Goal: Book appointment/travel/reservation

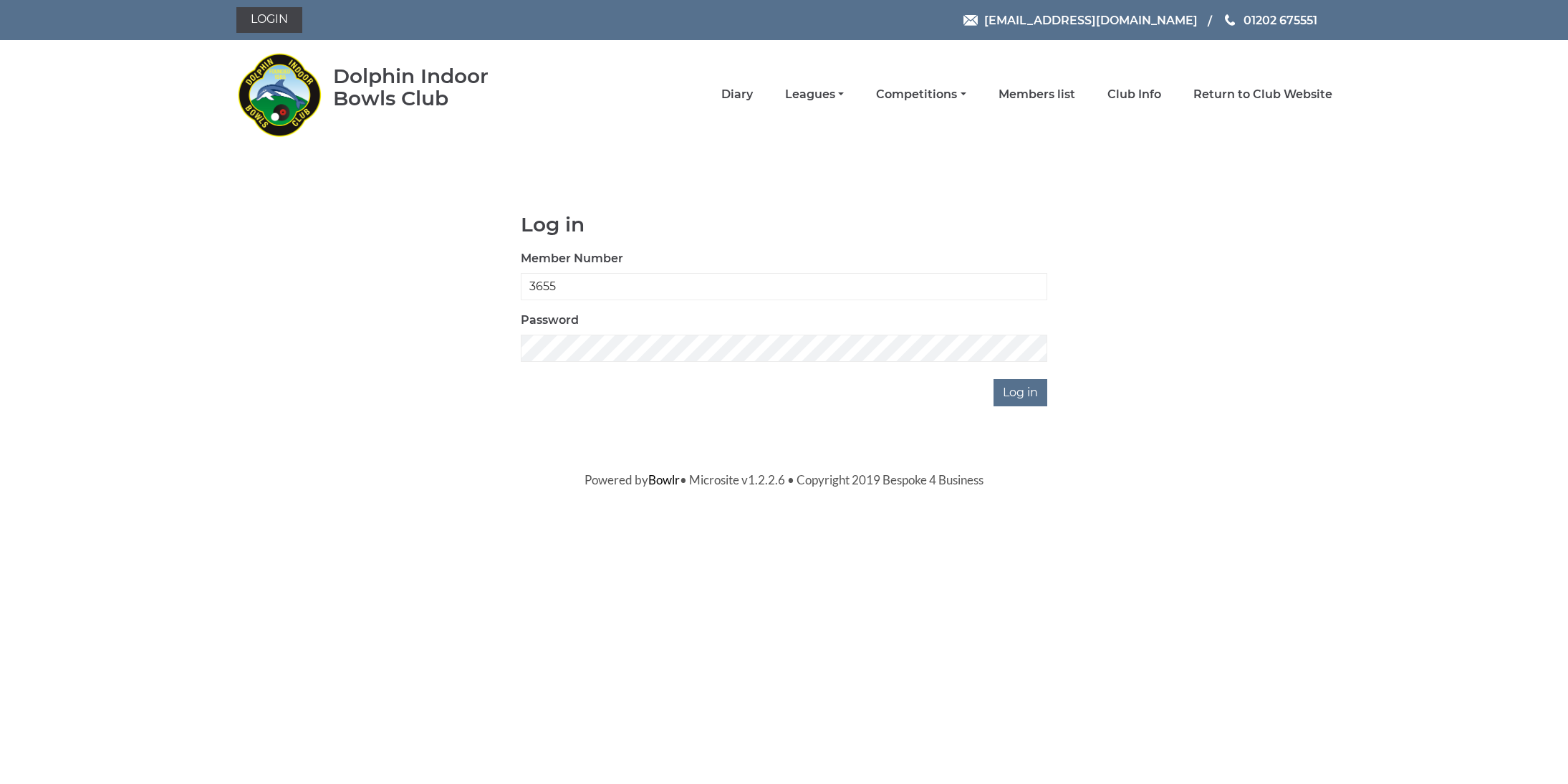
type input "3655"
click at [1022, 392] on input "Log in" at bounding box center [1021, 392] width 54 height 27
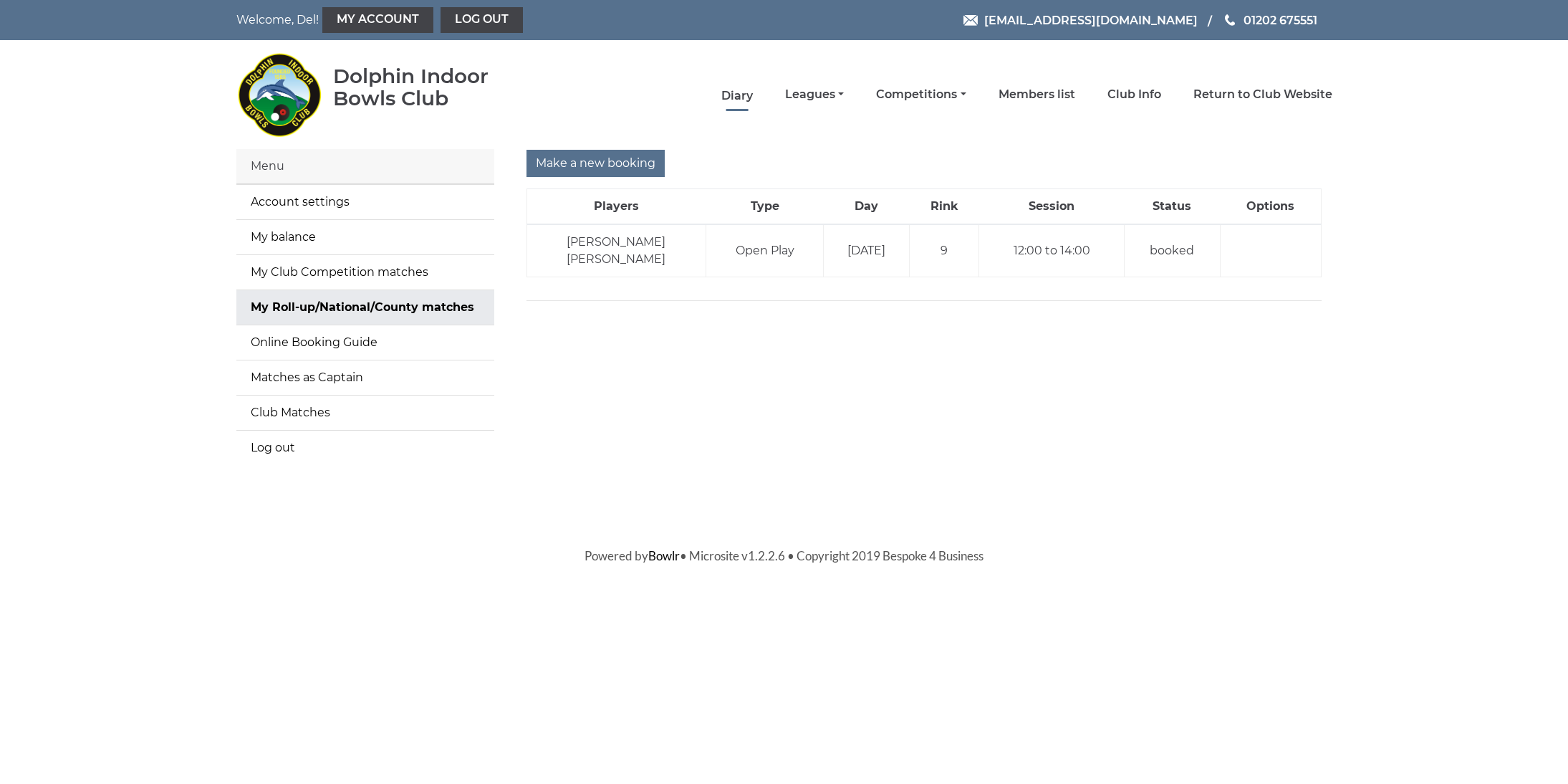
click at [753, 97] on link "Diary" at bounding box center [737, 96] width 31 height 16
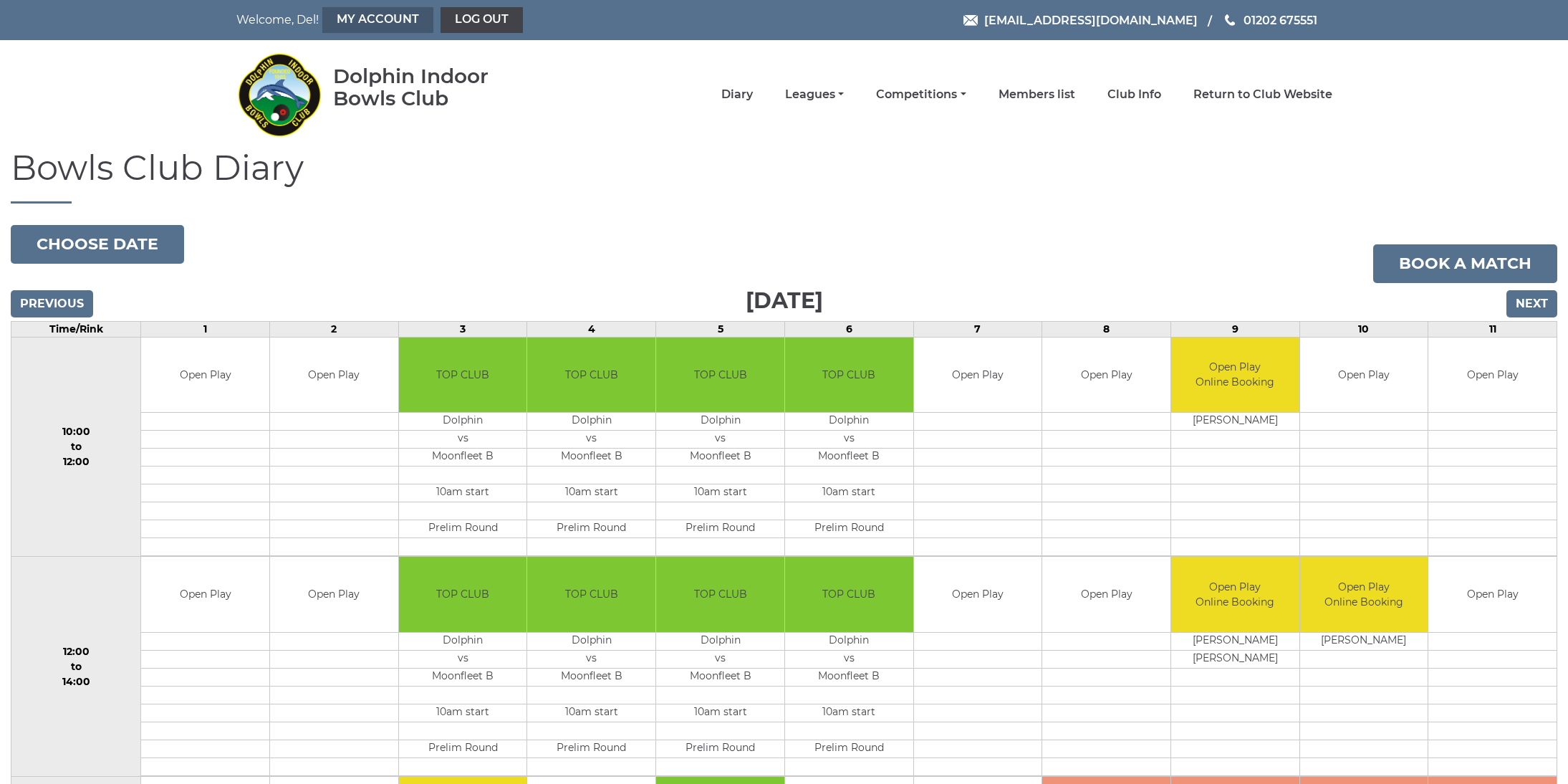
click at [350, 16] on link "My Account" at bounding box center [378, 20] width 111 height 26
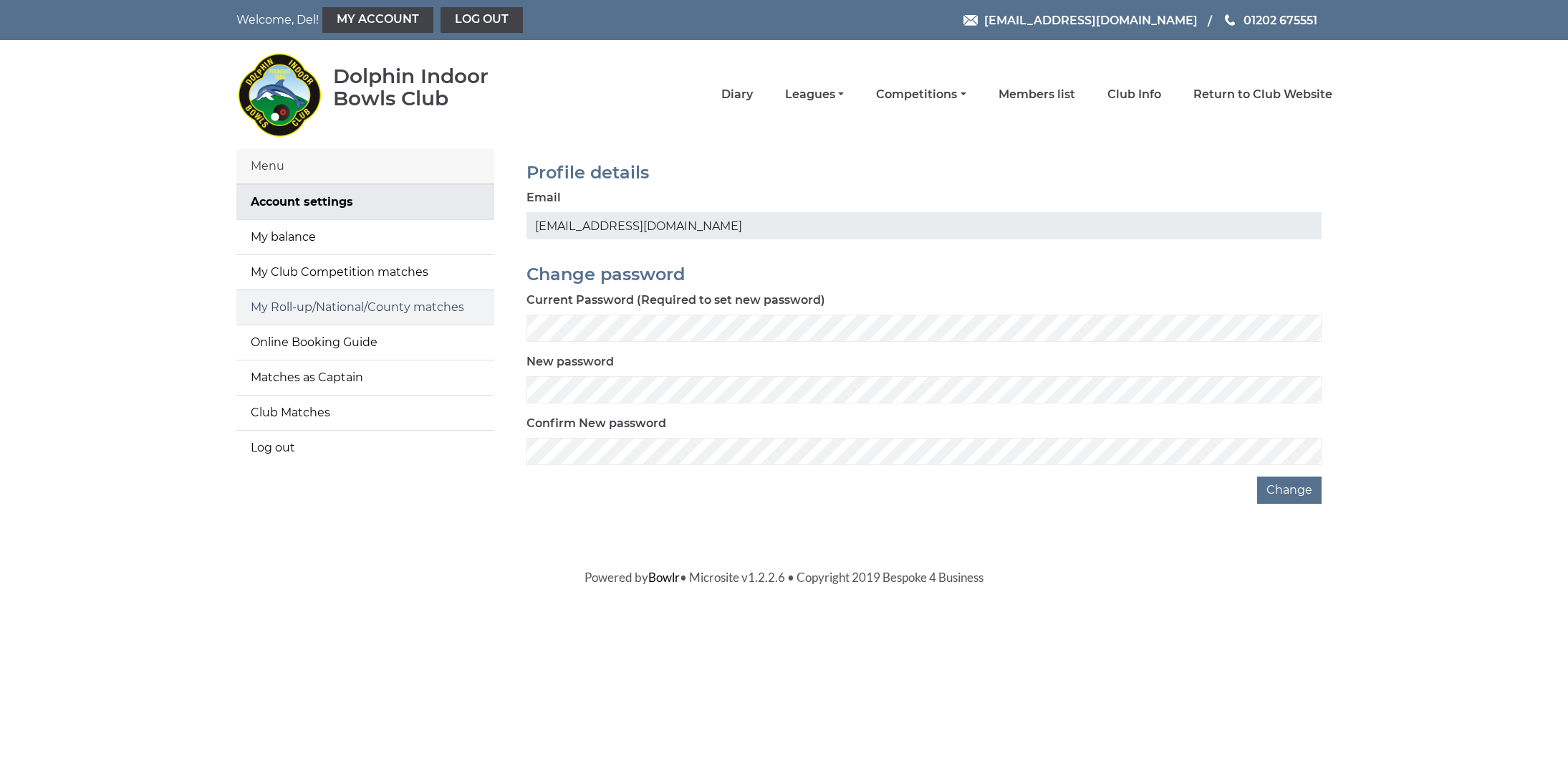
click at [305, 314] on link "My Roll-up/National/County matches" at bounding box center [365, 307] width 258 height 34
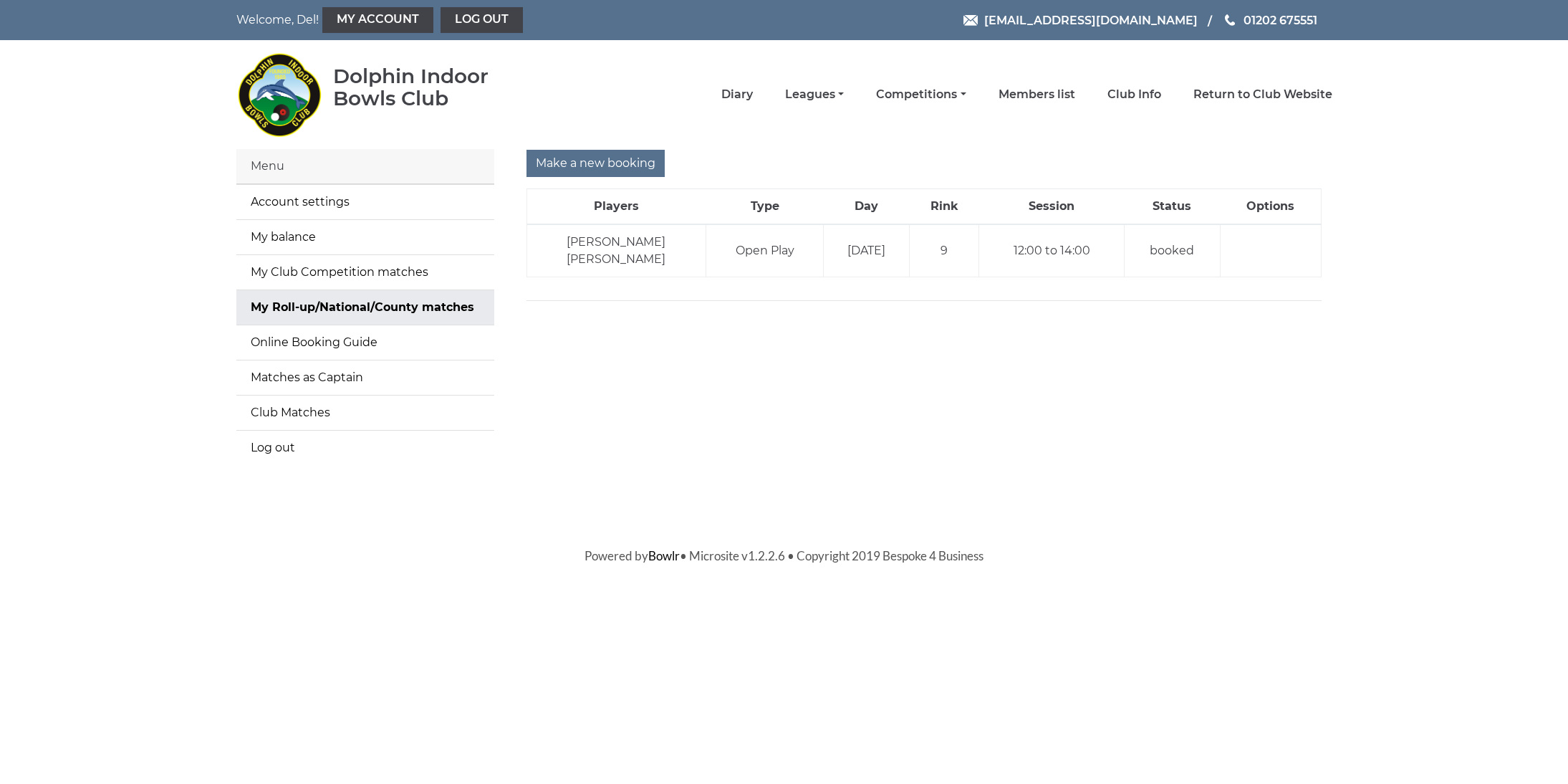
click at [793, 154] on div "Make a new booking" at bounding box center [924, 163] width 795 height 27
click at [615, 246] on td "Del TAYLOR Jo TAYLOR" at bounding box center [616, 251] width 180 height 53
click at [753, 101] on link "Diary" at bounding box center [737, 96] width 31 height 16
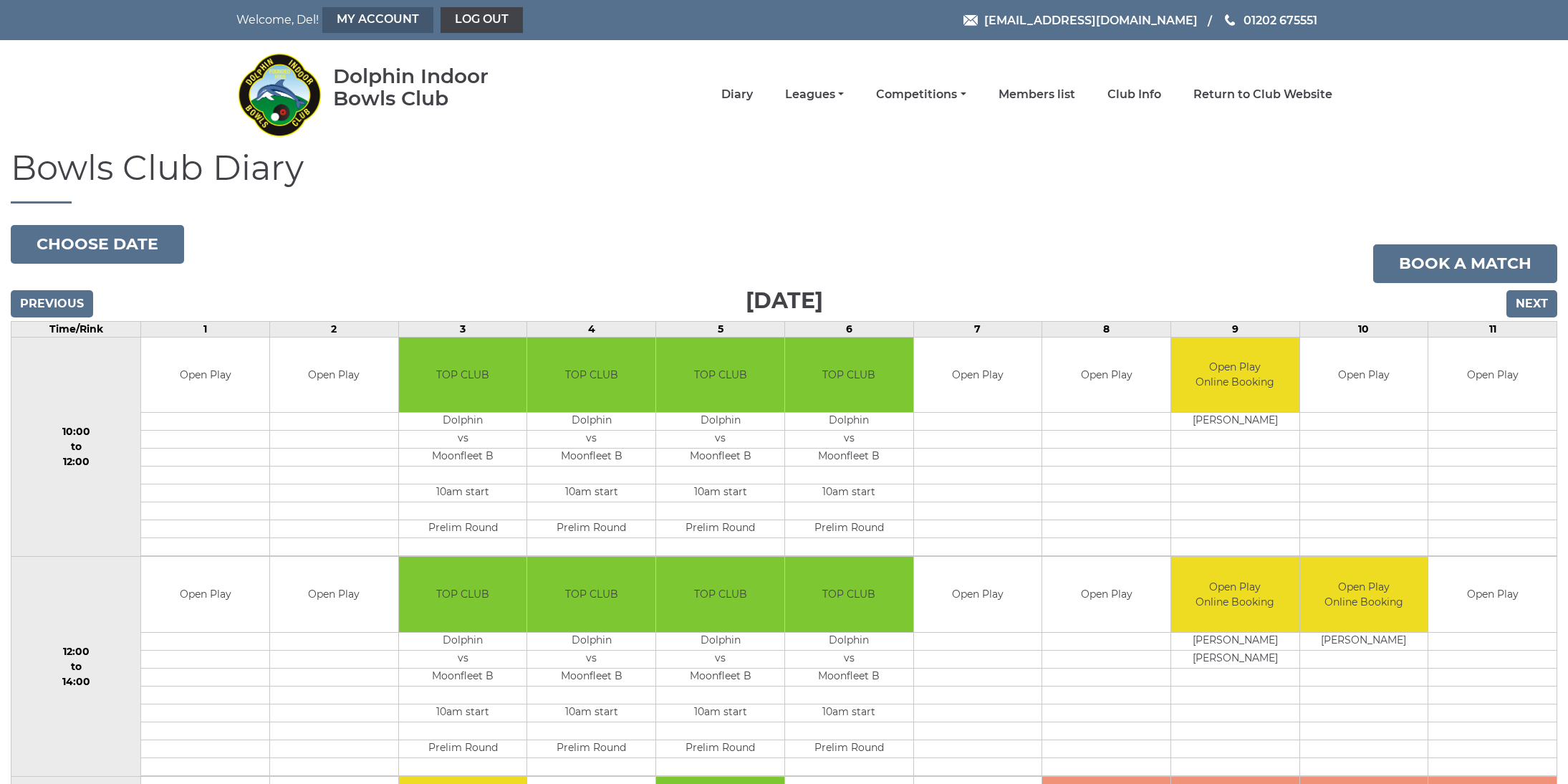
click at [363, 16] on link "My Account" at bounding box center [378, 20] width 111 height 26
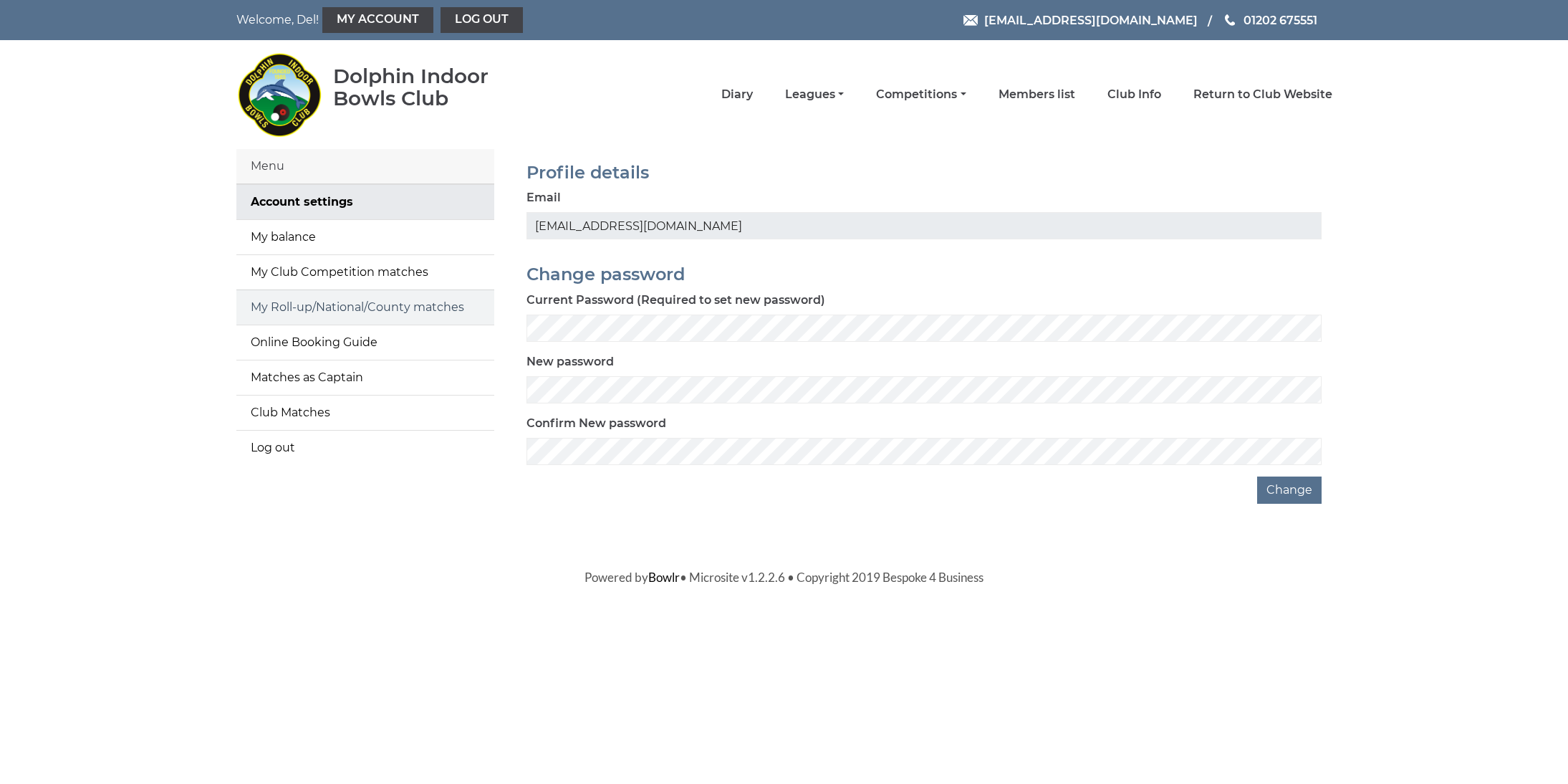
click at [271, 308] on link "My Roll-up/National/County matches" at bounding box center [365, 307] width 258 height 34
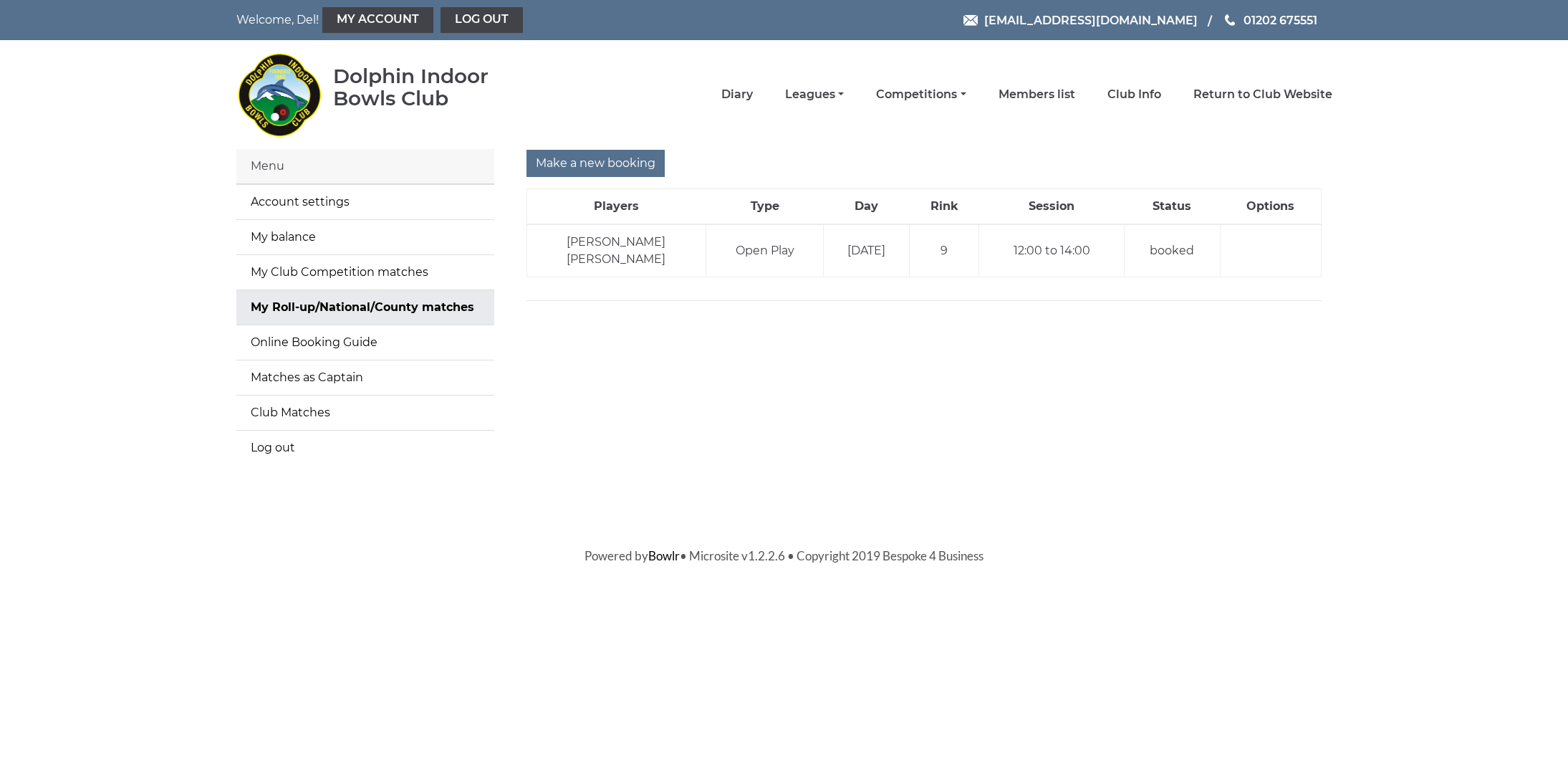
click at [940, 251] on td "9" at bounding box center [944, 251] width 69 height 53
click at [753, 98] on link "Diary" at bounding box center [737, 96] width 31 height 16
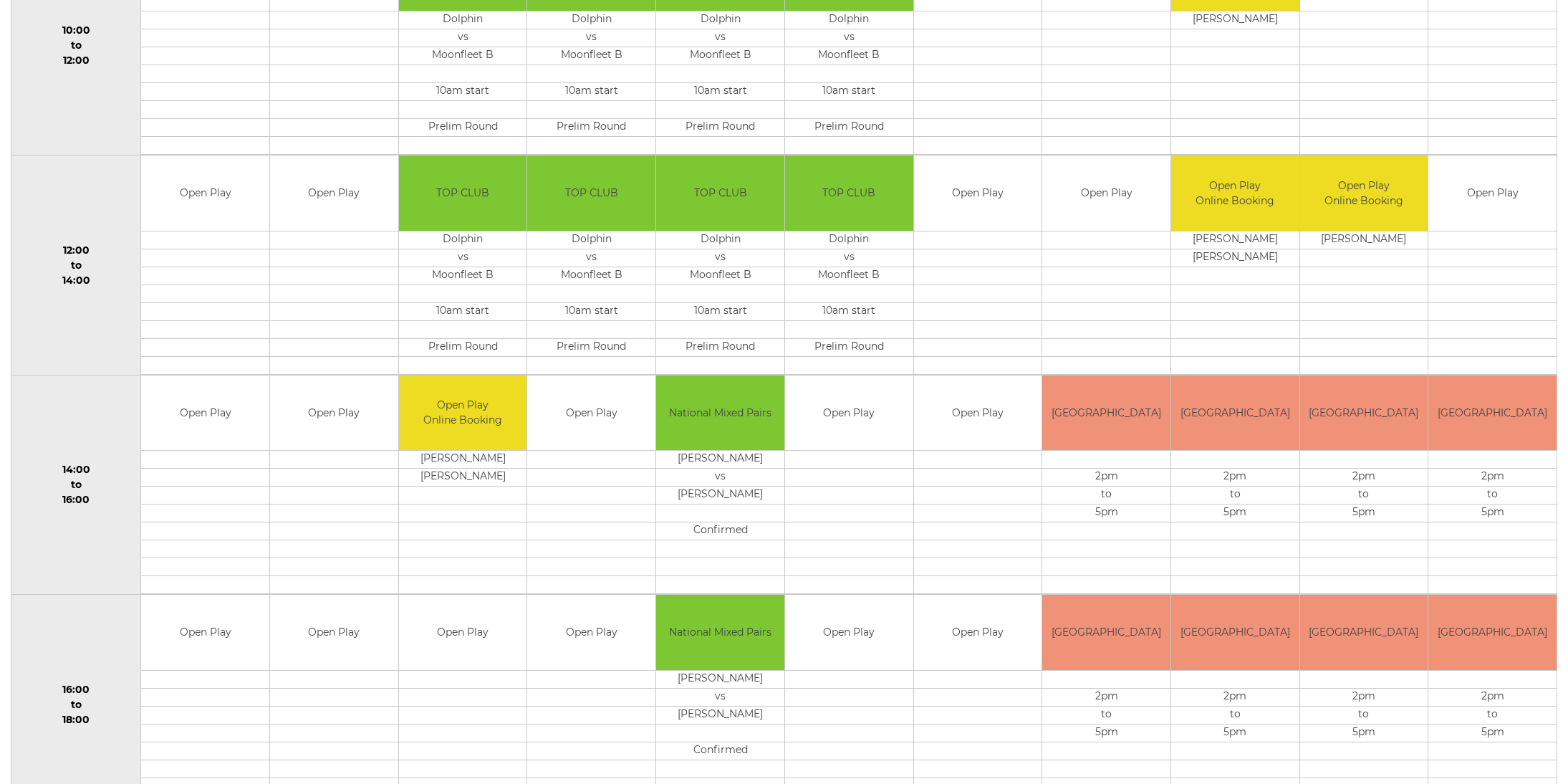
scroll to position [402, 0]
click at [832, 229] on td "TOP CLUB" at bounding box center [849, 193] width 128 height 75
drag, startPoint x: 1273, startPoint y: 257, endPoint x: 1188, endPoint y: 258, distance: 85.0
click at [1188, 258] on td "[PERSON_NAME]" at bounding box center [1235, 257] width 128 height 18
click at [1209, 237] on td "Del TAYLOR" at bounding box center [1235, 239] width 128 height 18
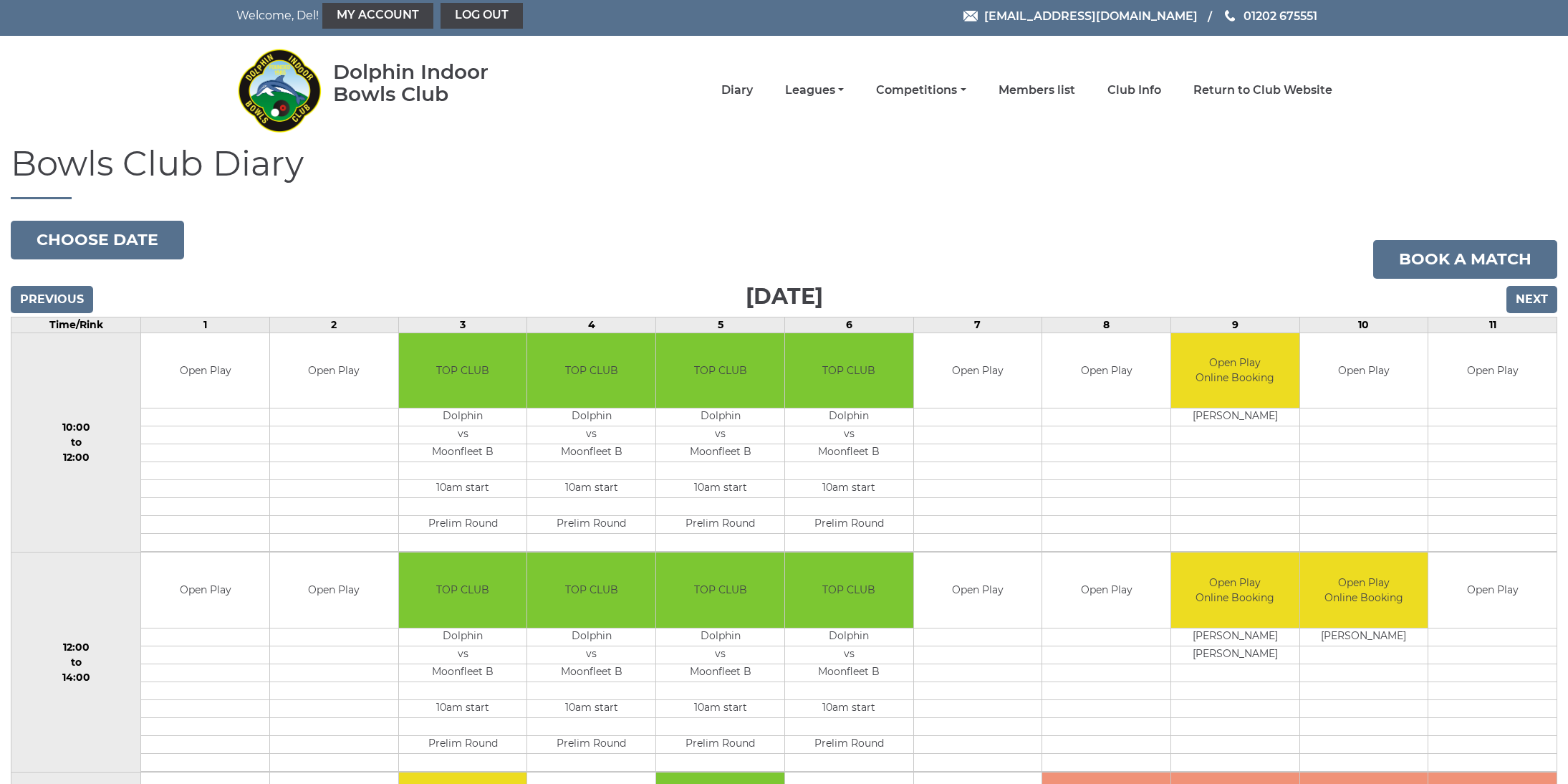
scroll to position [4, 0]
click at [373, 20] on link "My Account" at bounding box center [378, 16] width 111 height 26
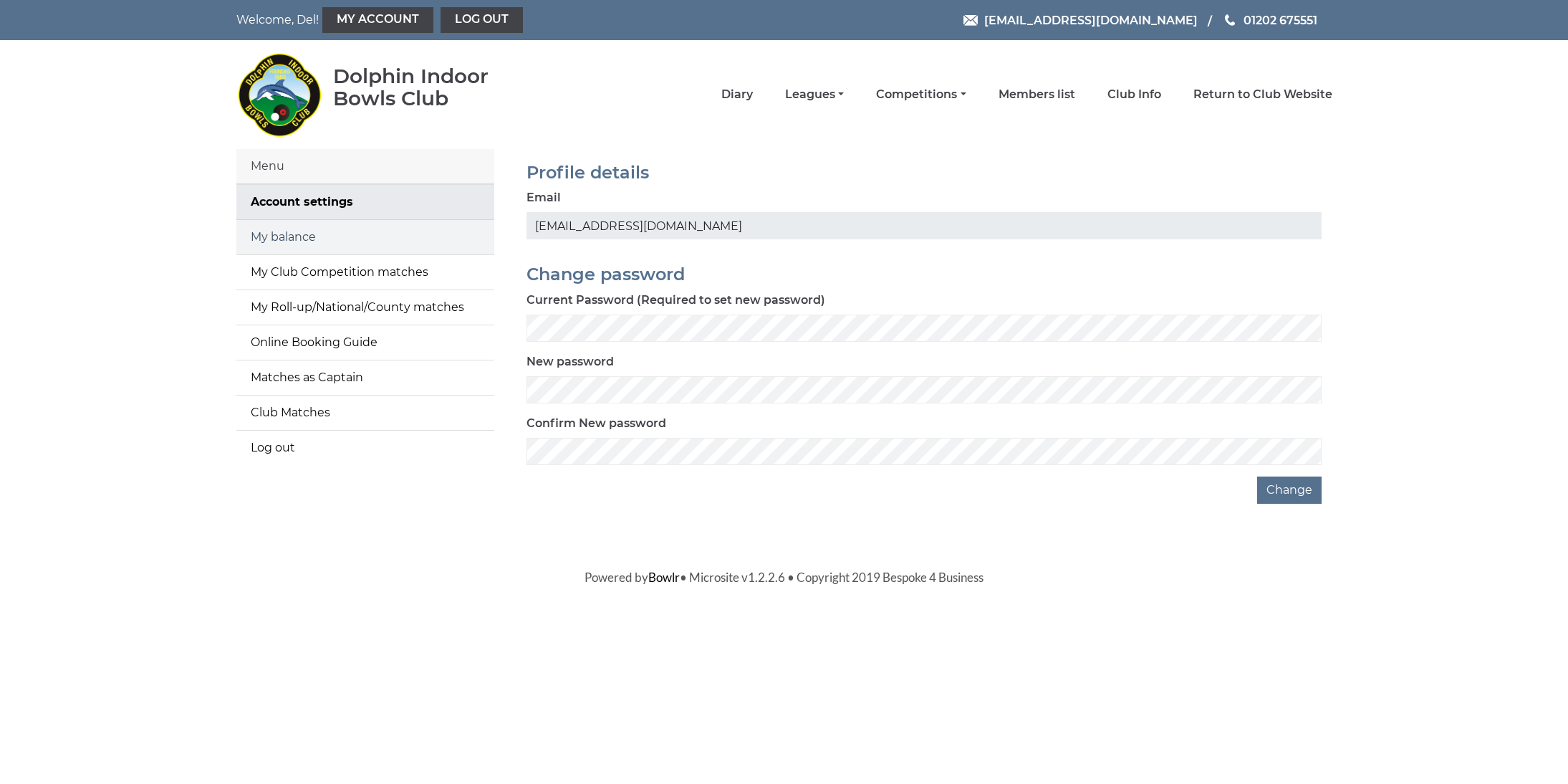
click at [292, 234] on link "My balance" at bounding box center [365, 237] width 258 height 34
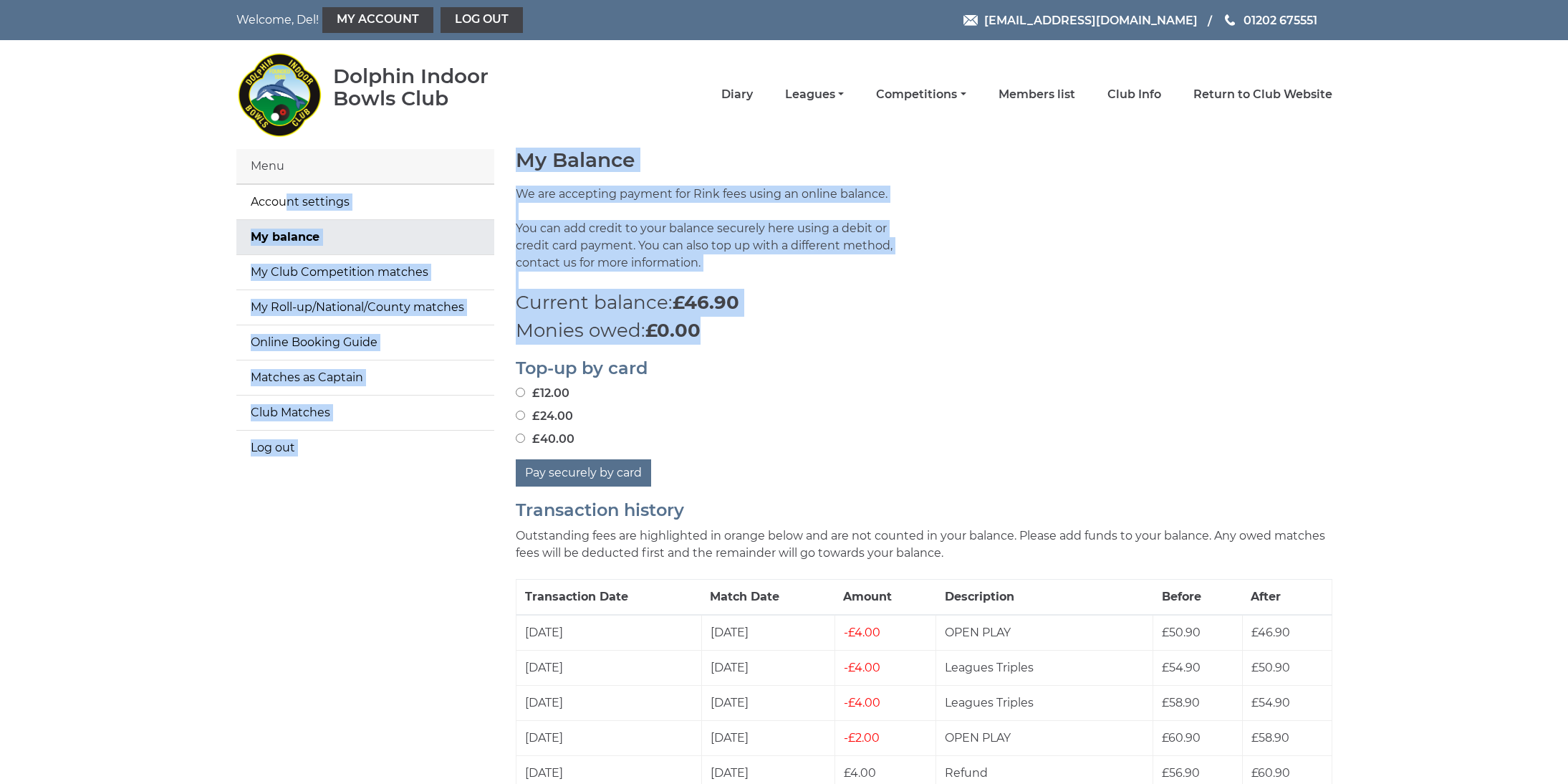
drag, startPoint x: 836, startPoint y: 337, endPoint x: 84, endPoint y: 129, distance: 780.2
click at [753, 98] on link "Diary" at bounding box center [737, 96] width 31 height 16
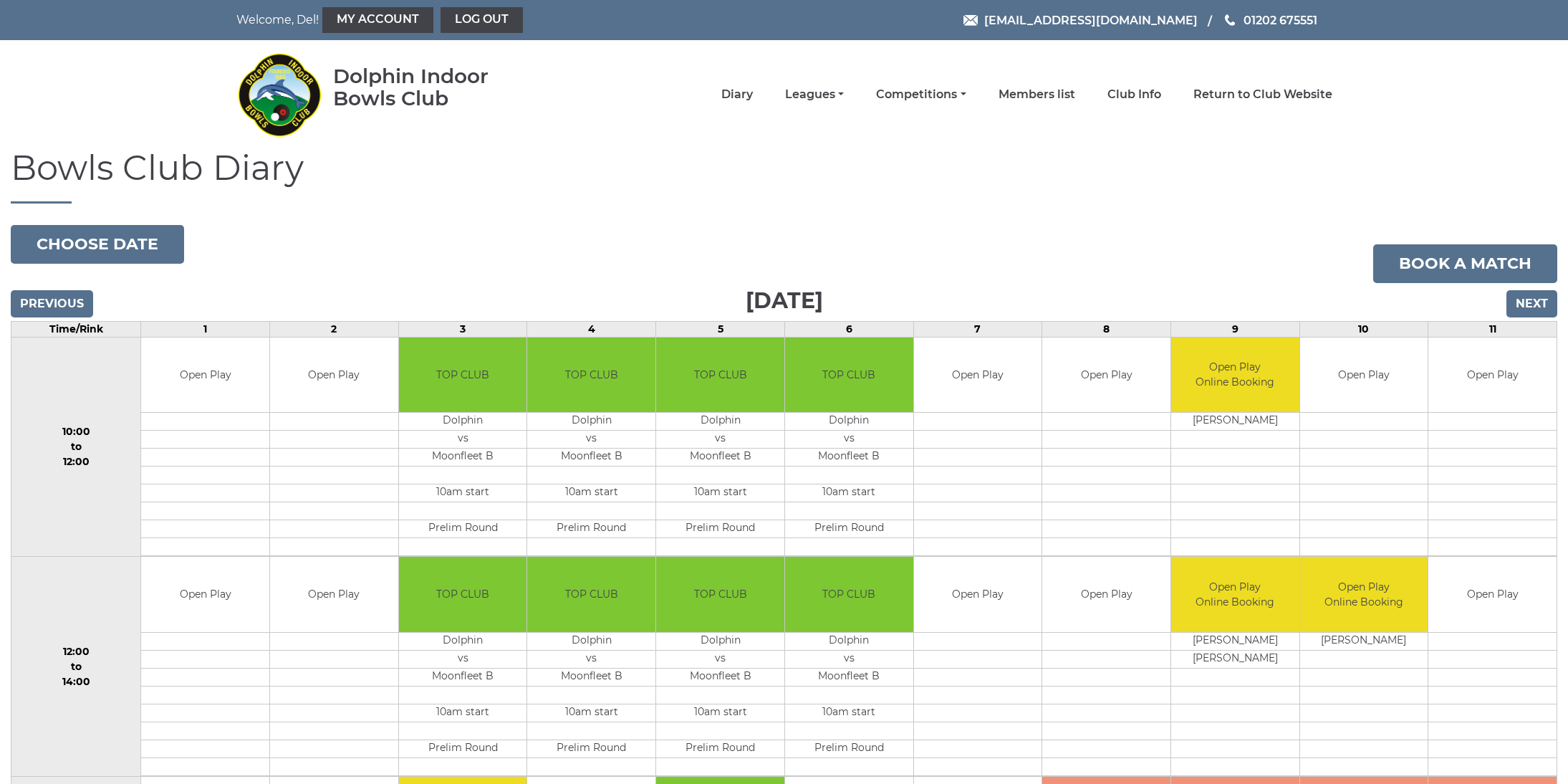
click at [1530, 304] on input "Next" at bounding box center [1531, 303] width 51 height 27
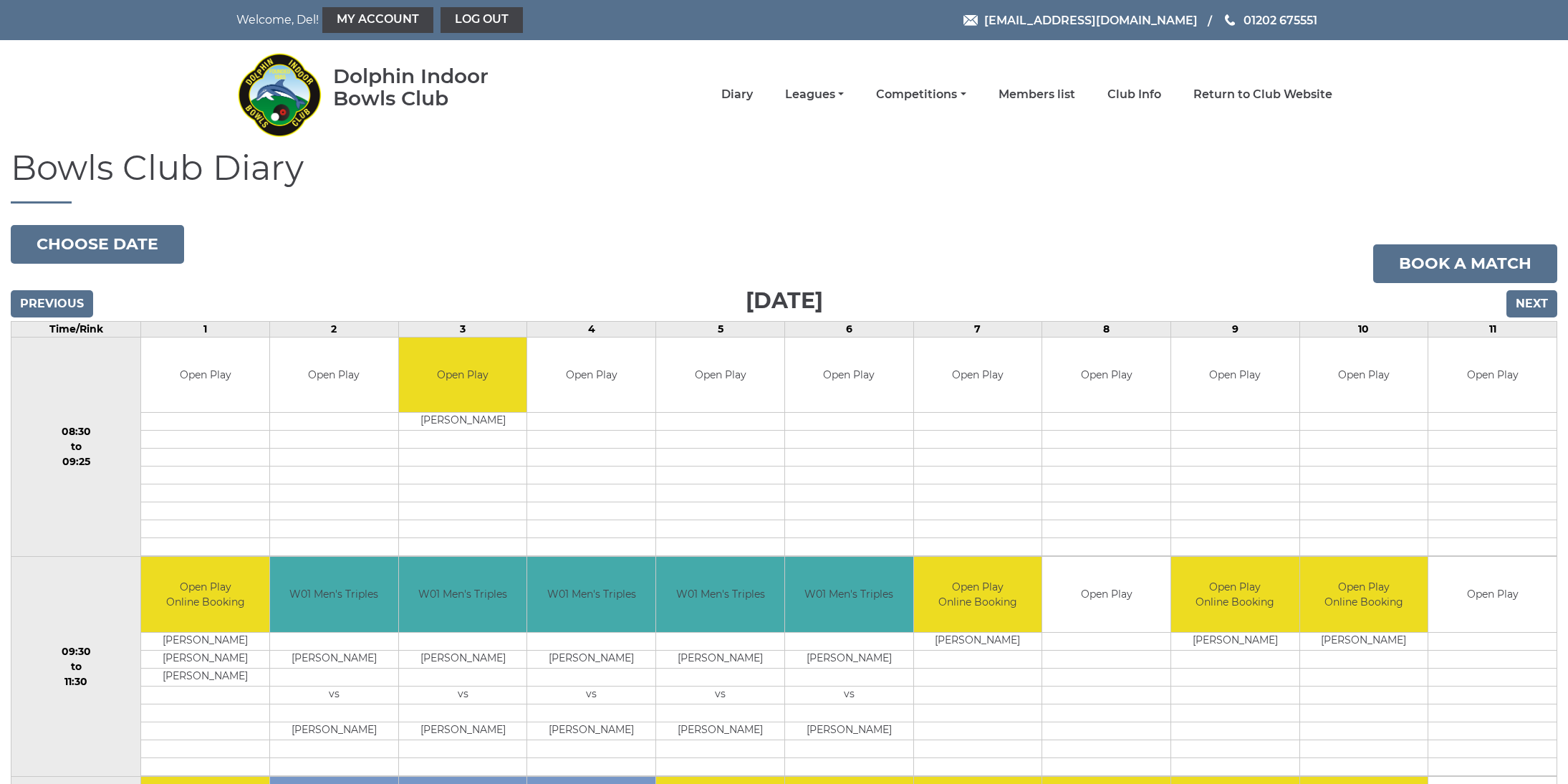
click at [1530, 304] on input "Next" at bounding box center [1531, 303] width 51 height 27
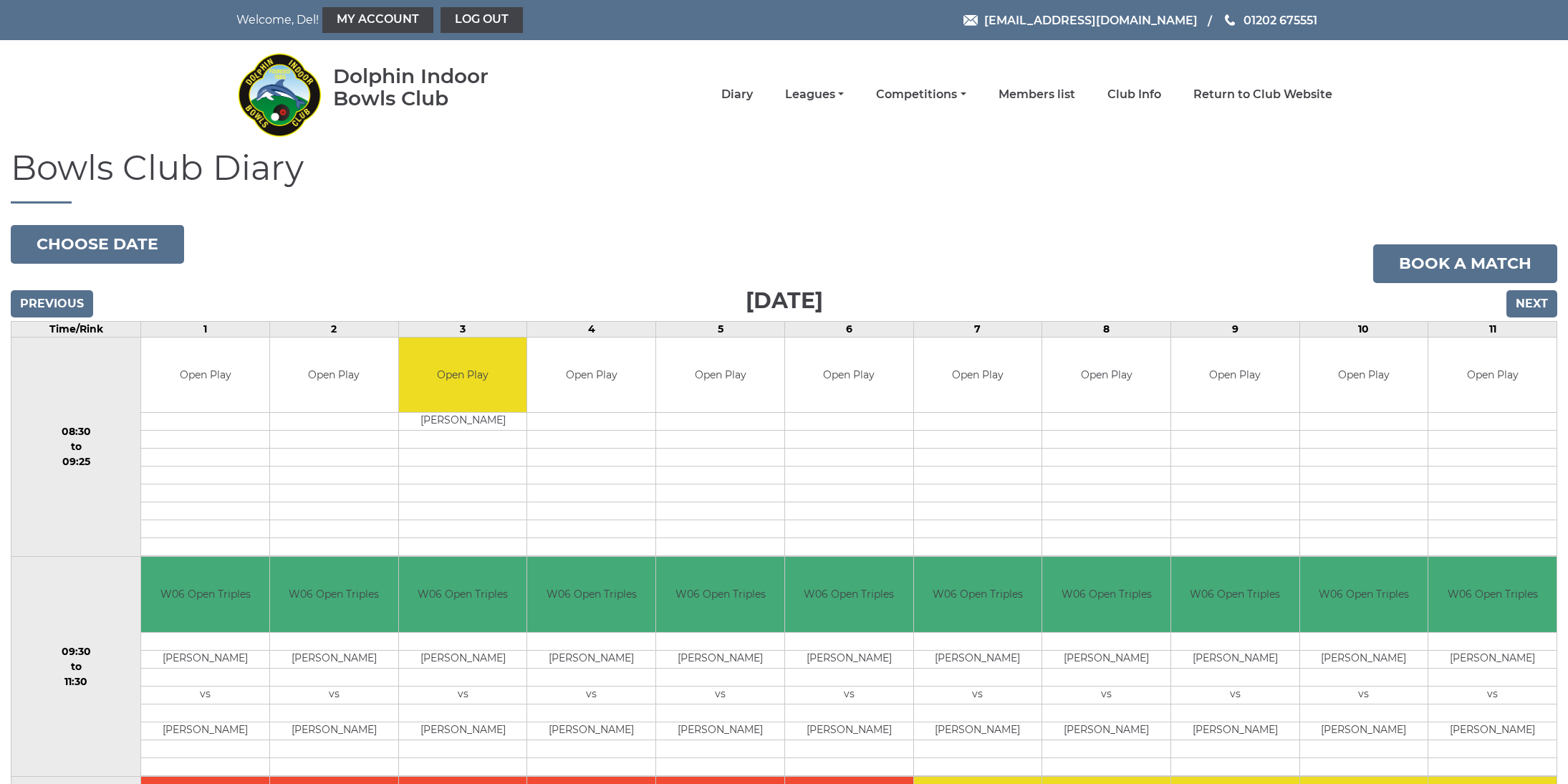
click at [1530, 304] on input "Next" at bounding box center [1531, 303] width 51 height 27
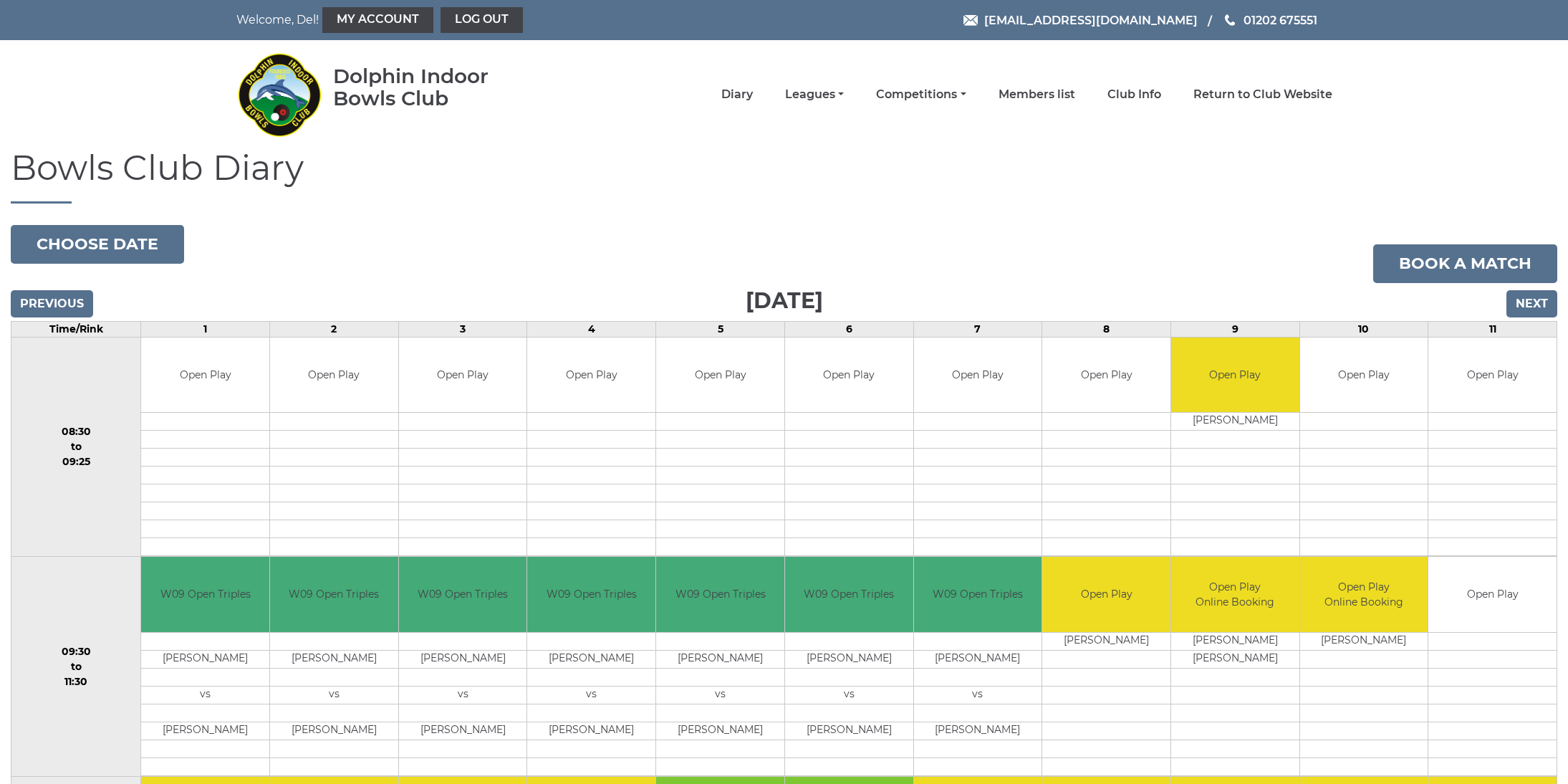
click at [1530, 304] on input "Next" at bounding box center [1531, 303] width 51 height 27
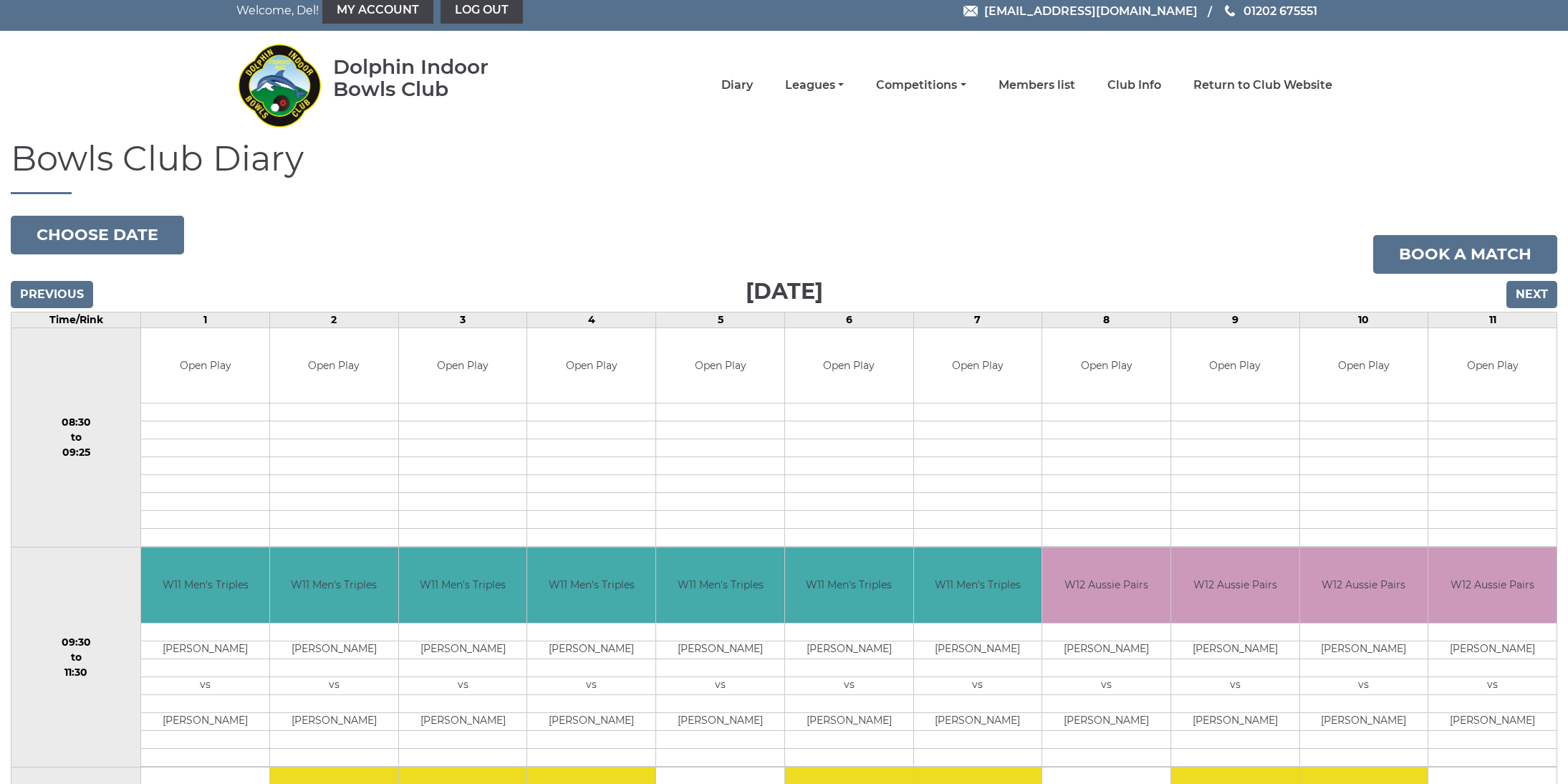
scroll to position [9, 0]
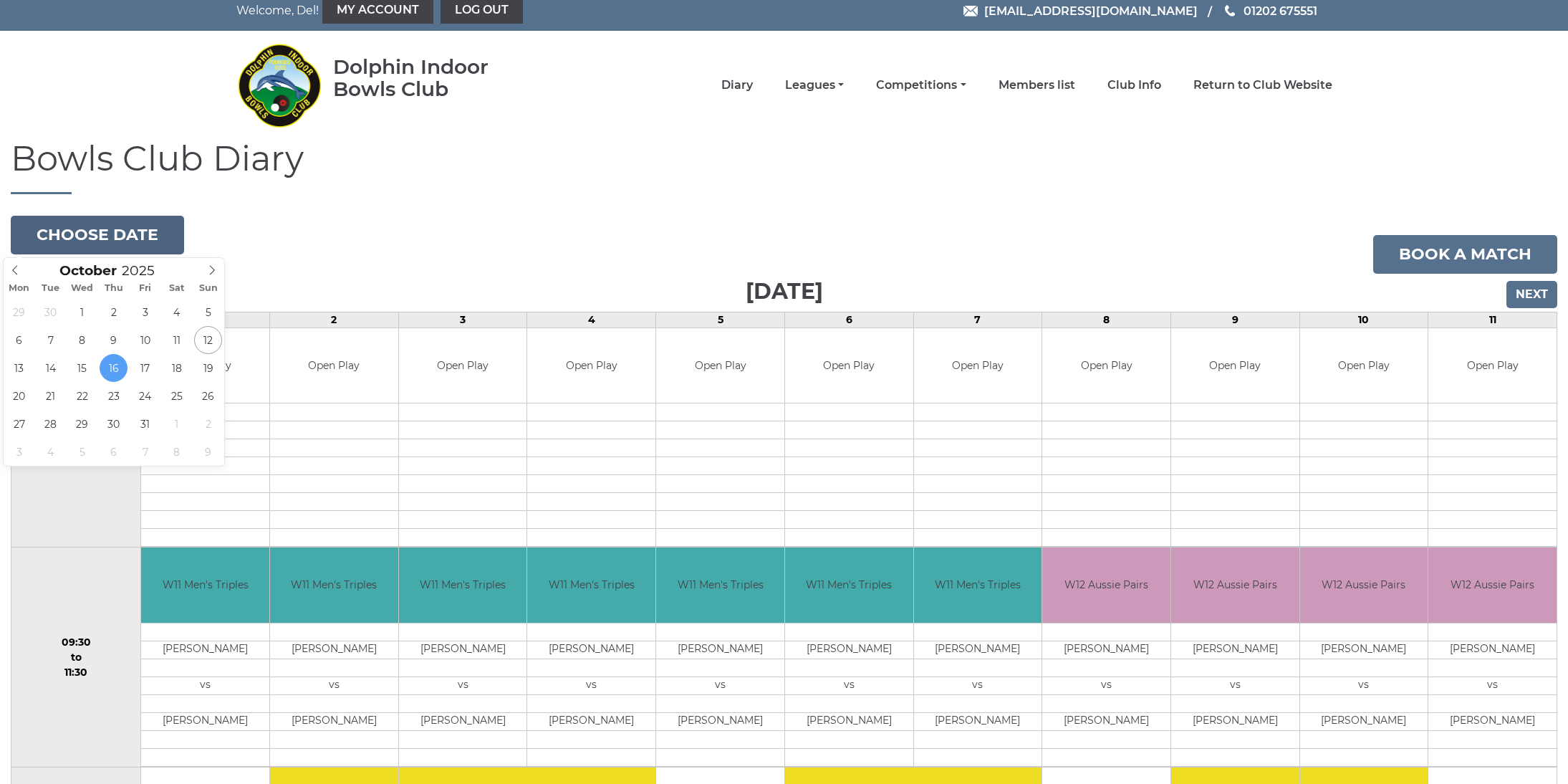
click at [133, 225] on button "Choose date" at bounding box center [97, 236] width 173 height 39
type input "2025-10-12"
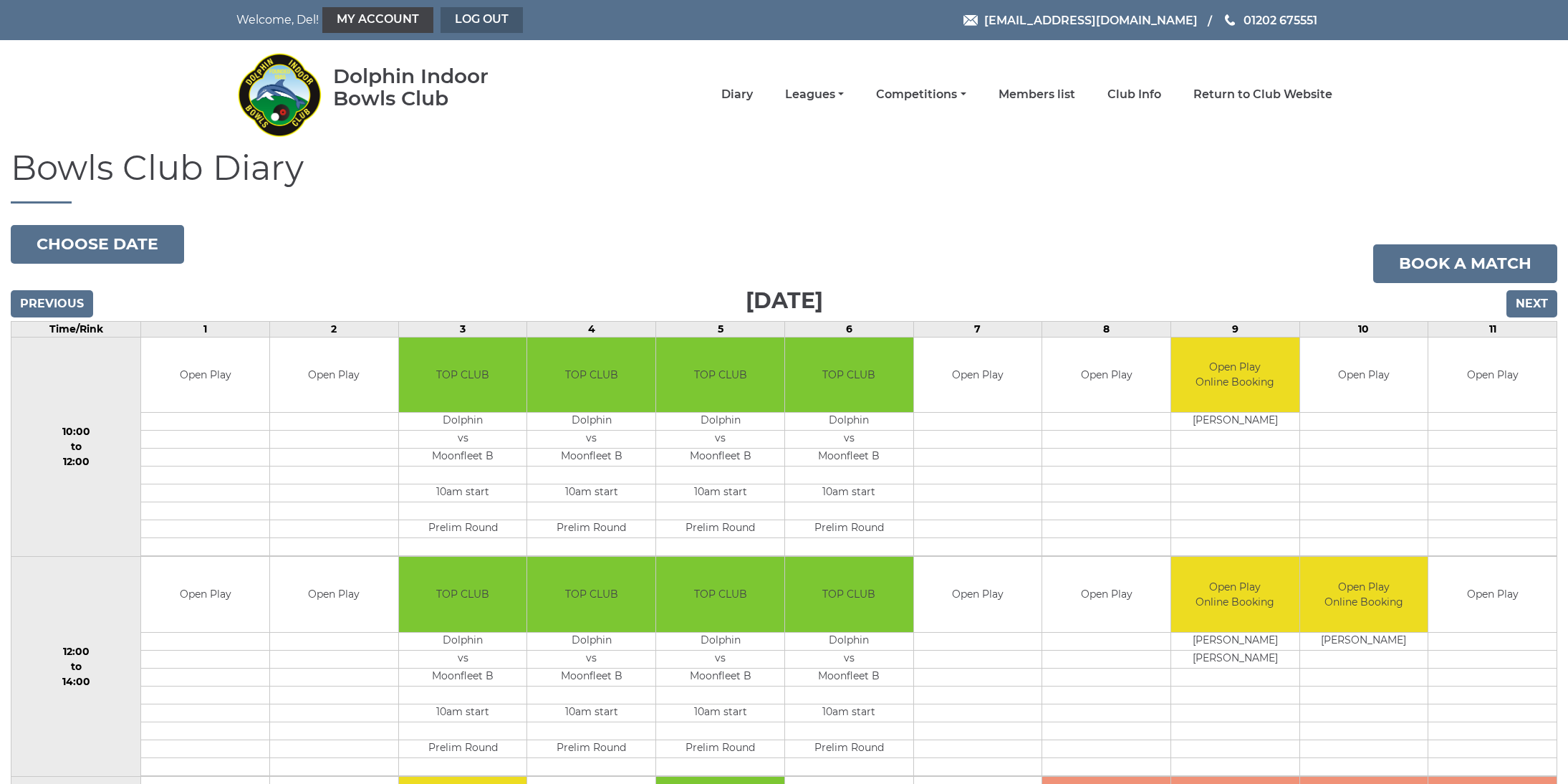
click at [454, 18] on link "Log out" at bounding box center [482, 20] width 83 height 26
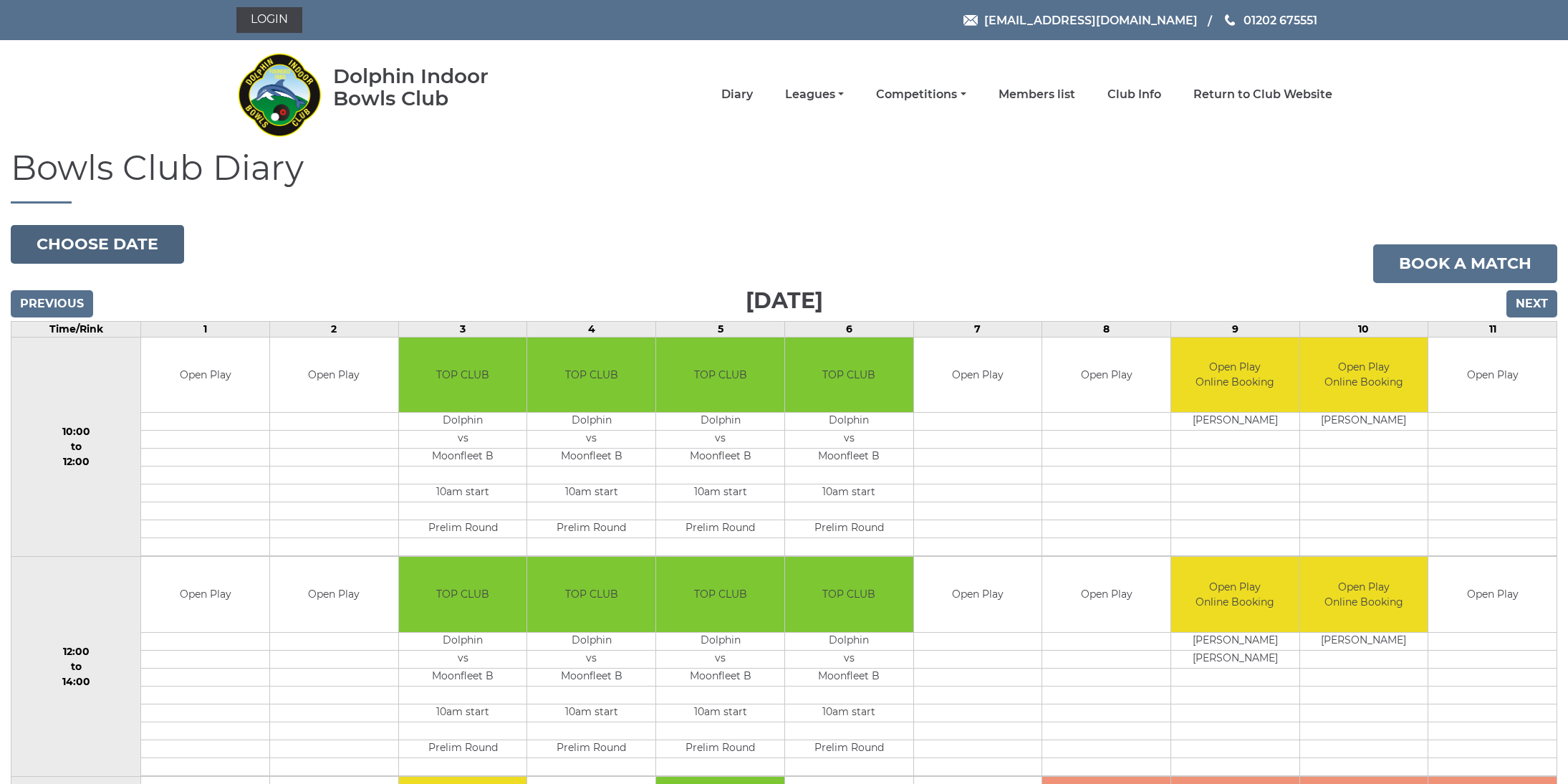
click at [135, 252] on button "Choose date" at bounding box center [97, 245] width 173 height 39
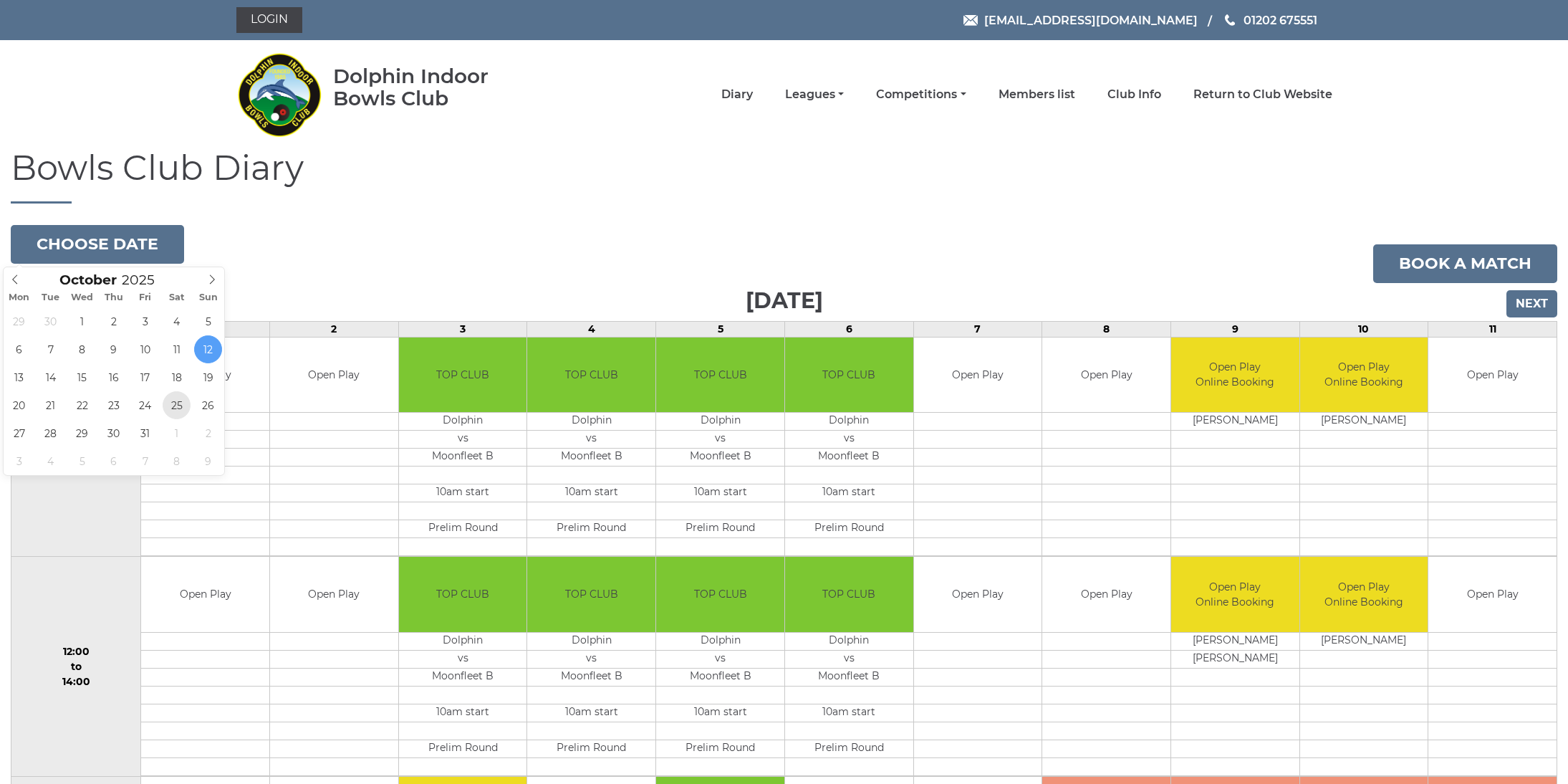
type input "[DATE]"
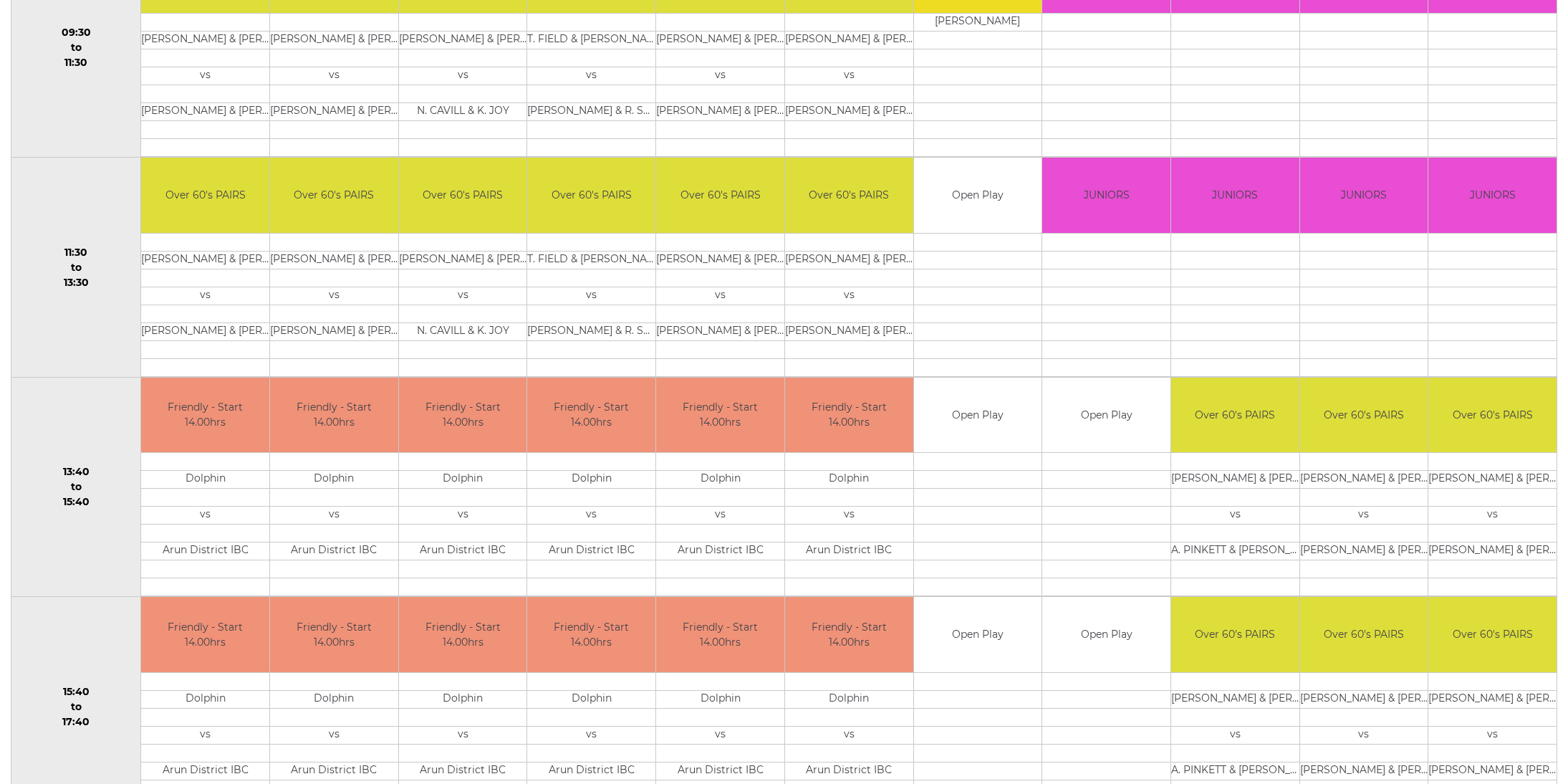
scroll to position [403, 0]
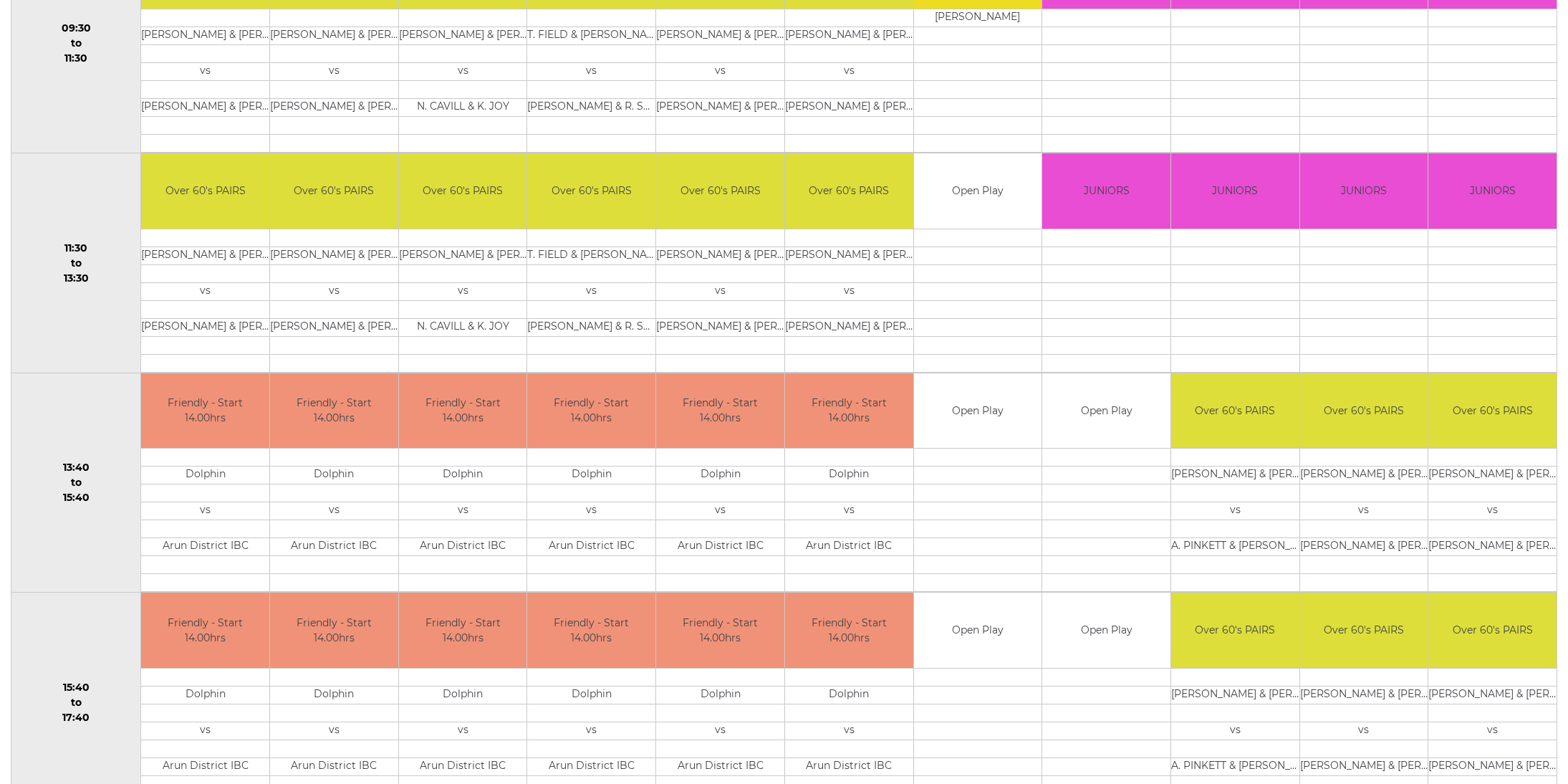
click at [1276, 476] on td "G. BROWN & D. TERRELL" at bounding box center [1235, 475] width 128 height 18
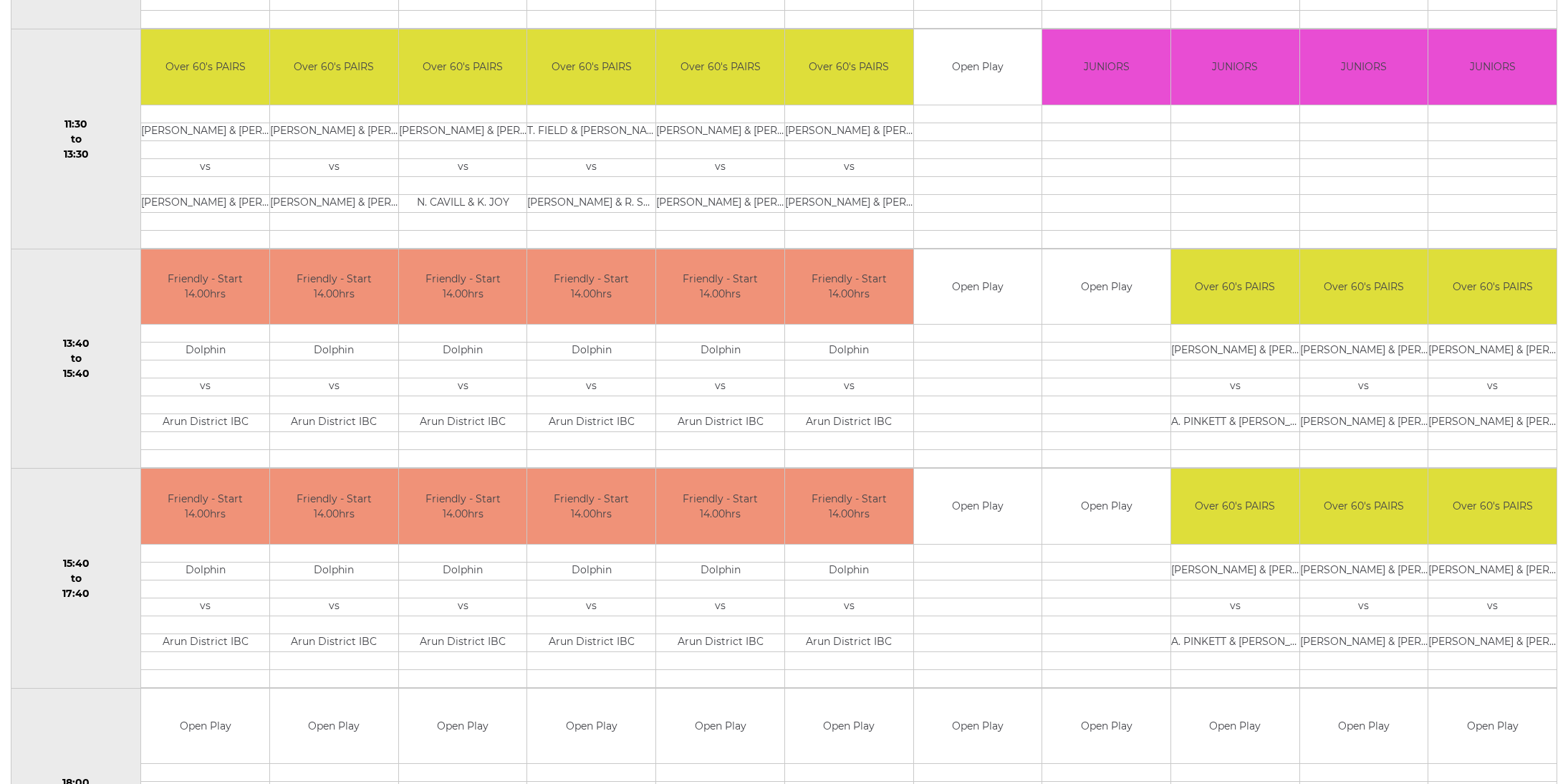
scroll to position [530, 0]
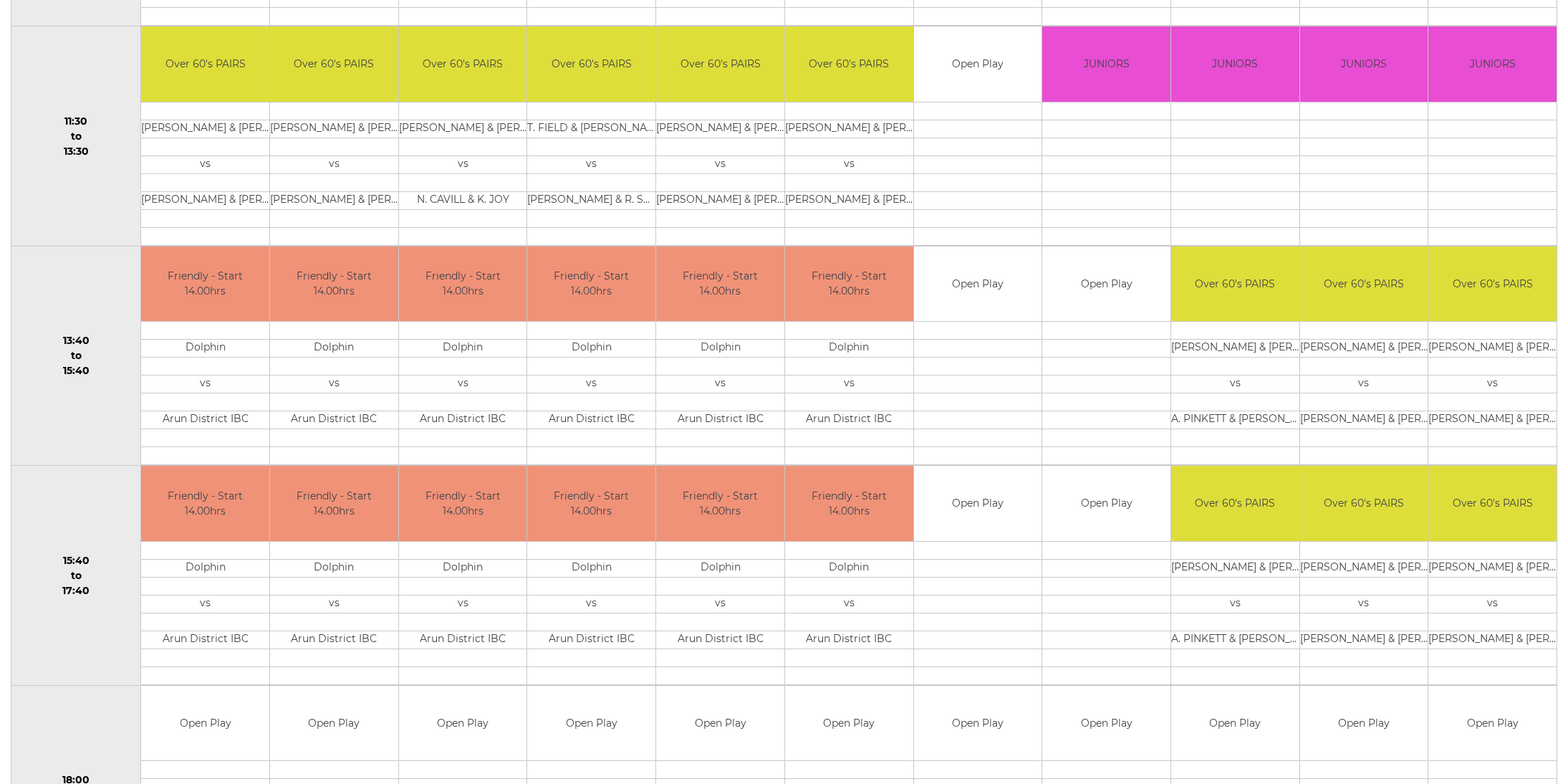
click at [966, 431] on td at bounding box center [979, 438] width 128 height 18
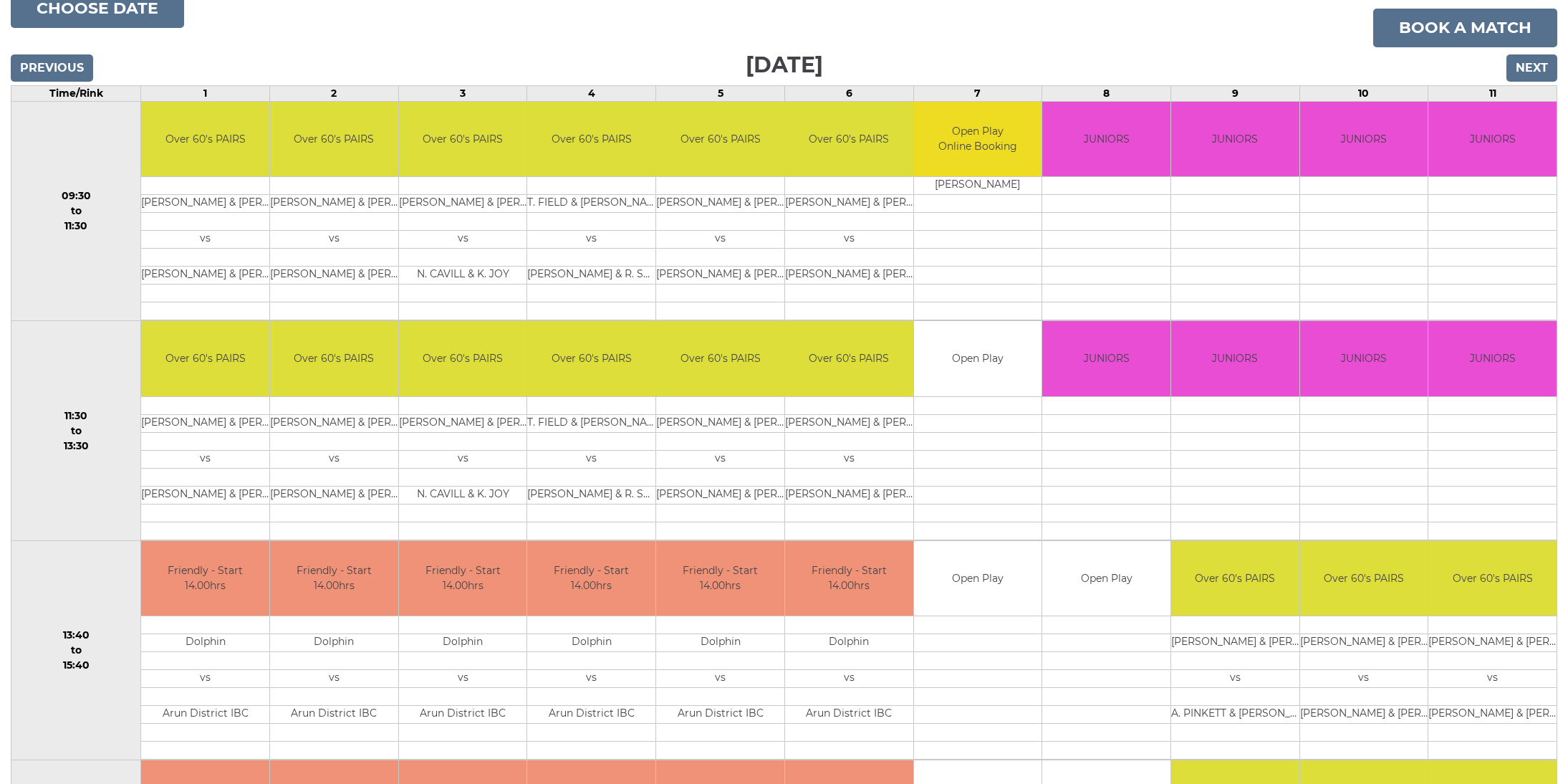
scroll to position [236, 0]
click at [1528, 69] on input "Next" at bounding box center [1531, 68] width 51 height 27
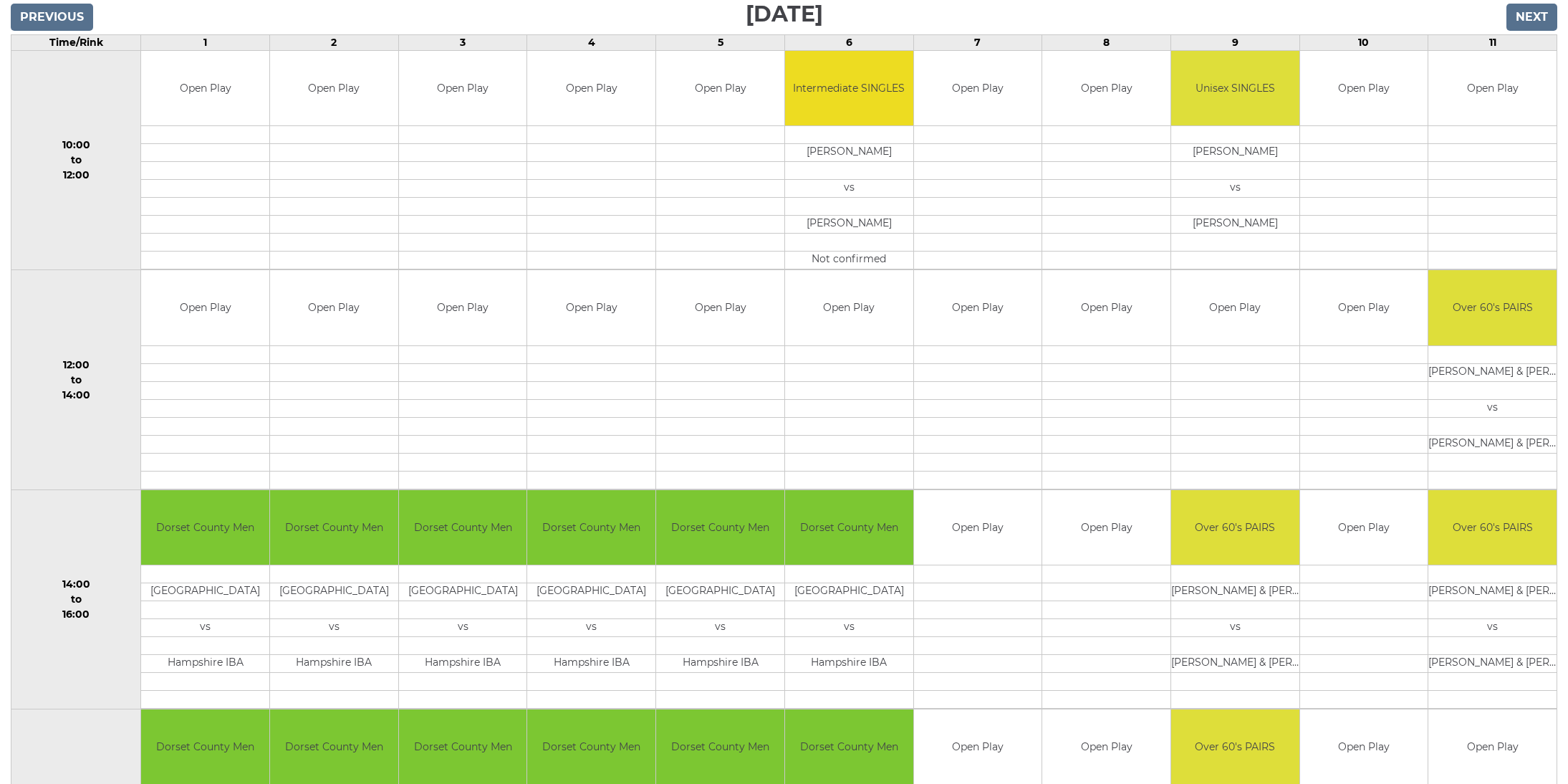
scroll to position [286, 0]
click at [50, 15] on input "Previous" at bounding box center [52, 18] width 83 height 27
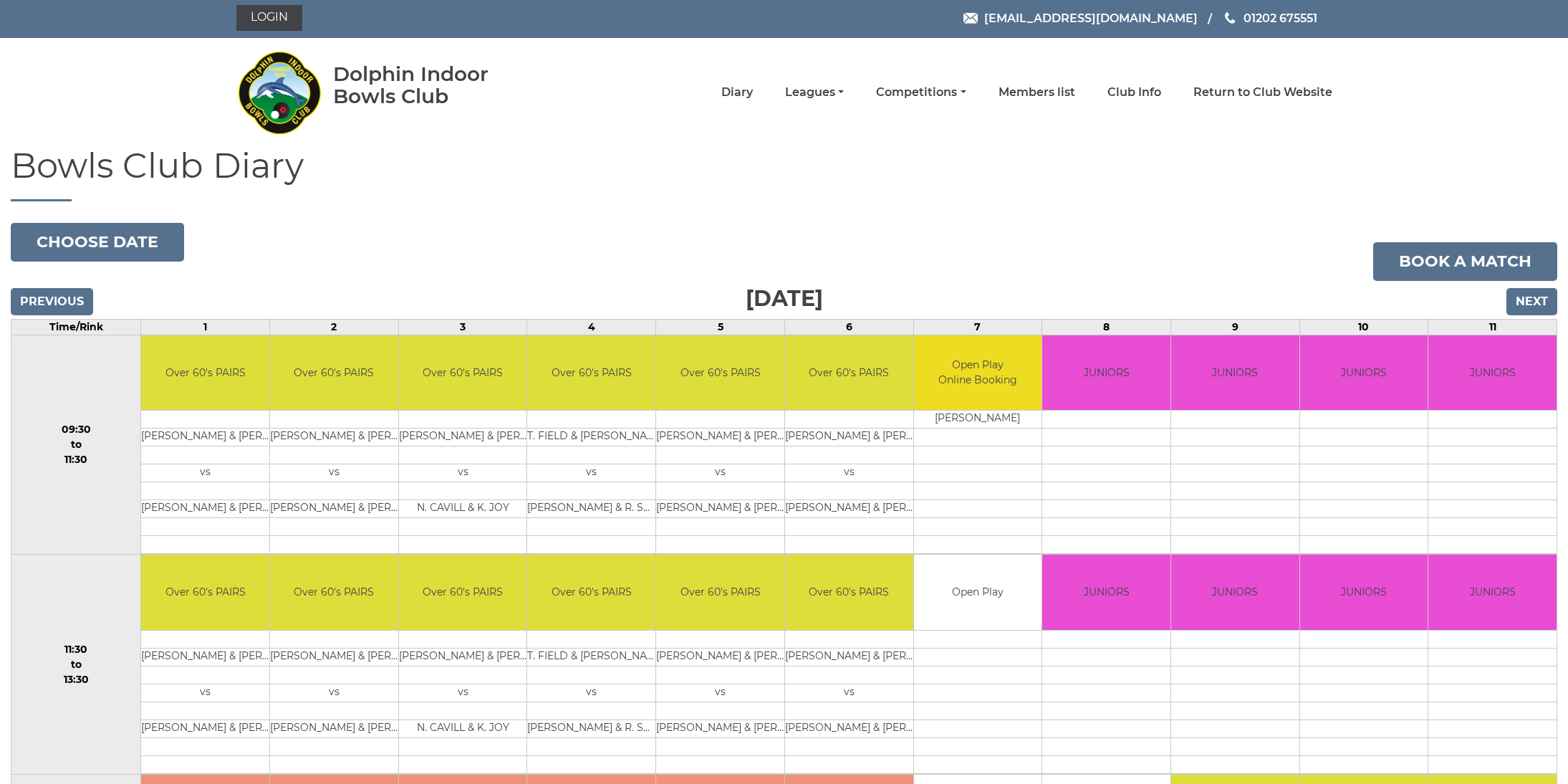
scroll to position [4, 0]
